Goal: Complete application form

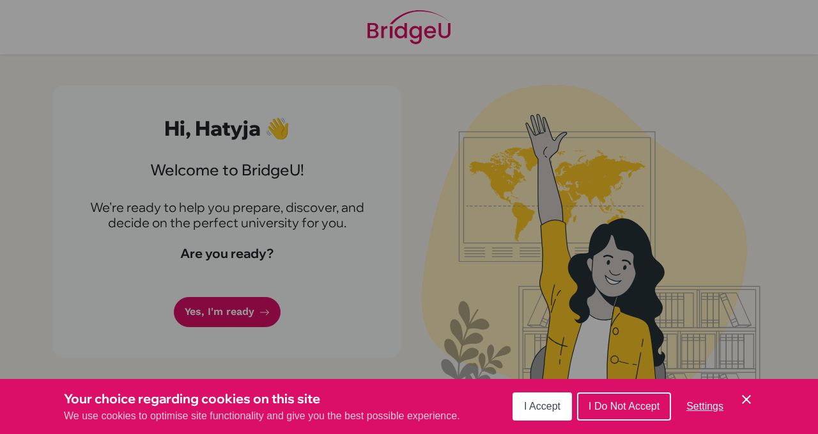
click at [545, 400] on span "I Accept" at bounding box center [542, 405] width 36 height 11
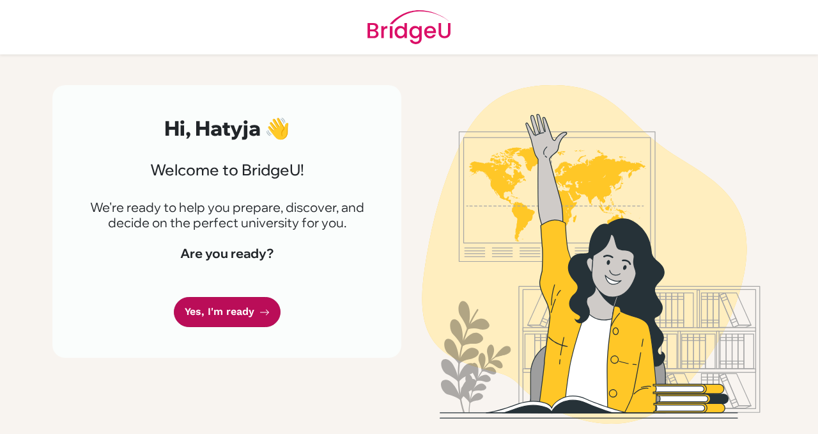
click at [248, 309] on link "Yes, I'm ready" at bounding box center [227, 312] width 107 height 30
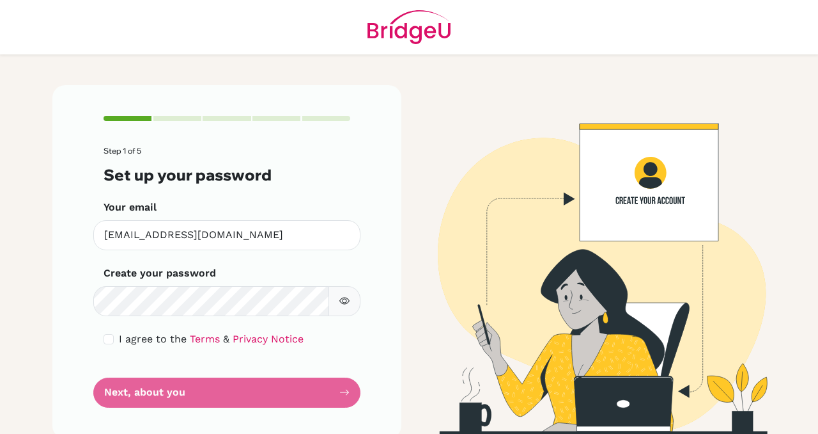
click at [351, 307] on button "button" at bounding box center [345, 301] width 32 height 30
click at [104, 340] on input "checkbox" at bounding box center [109, 339] width 10 height 10
checkbox input "true"
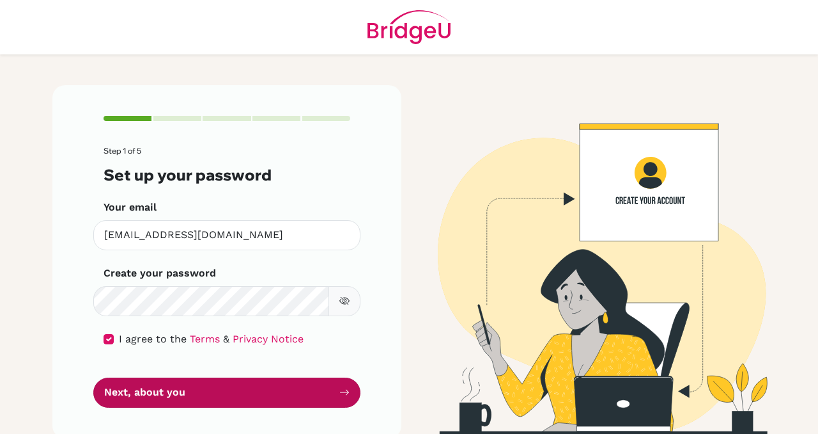
click at [150, 387] on button "Next, about you" at bounding box center [226, 392] width 267 height 30
